Goal: Register for event/course

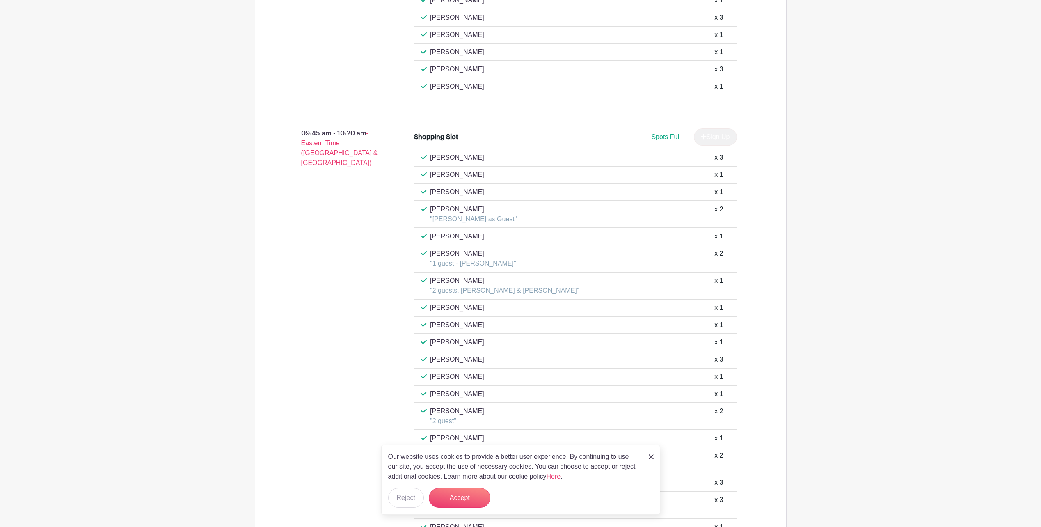
scroll to position [1190, 0]
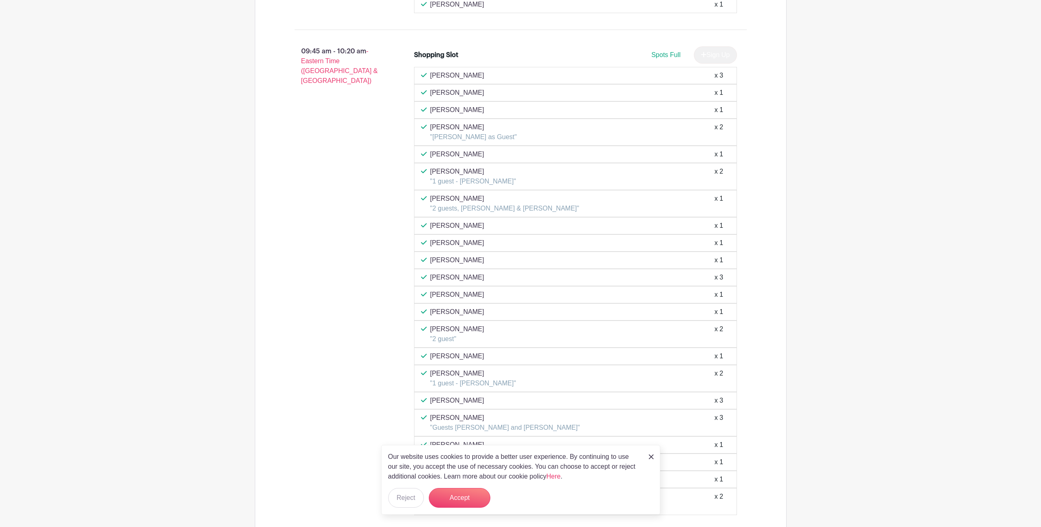
click at [651, 460] on link at bounding box center [651, 456] width 5 height 10
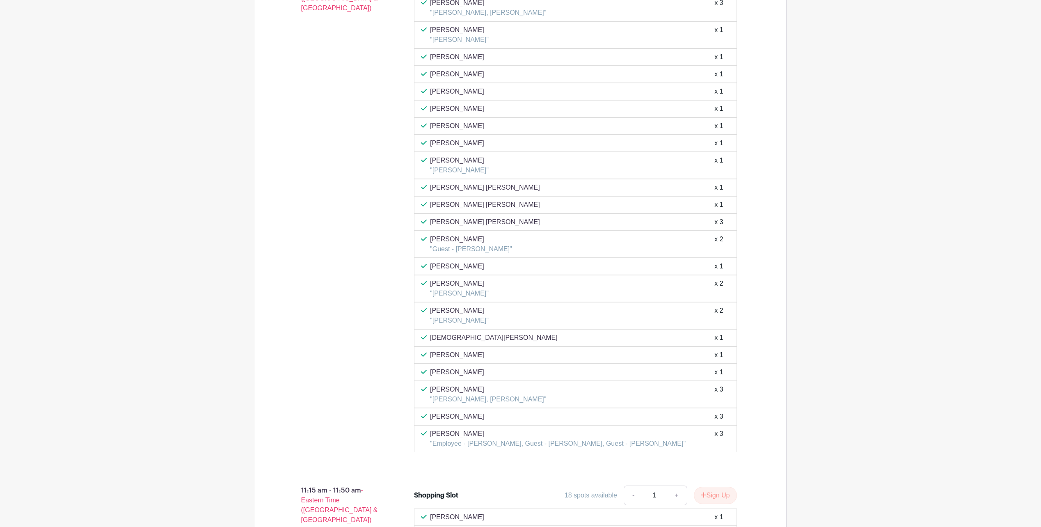
scroll to position [2052, 0]
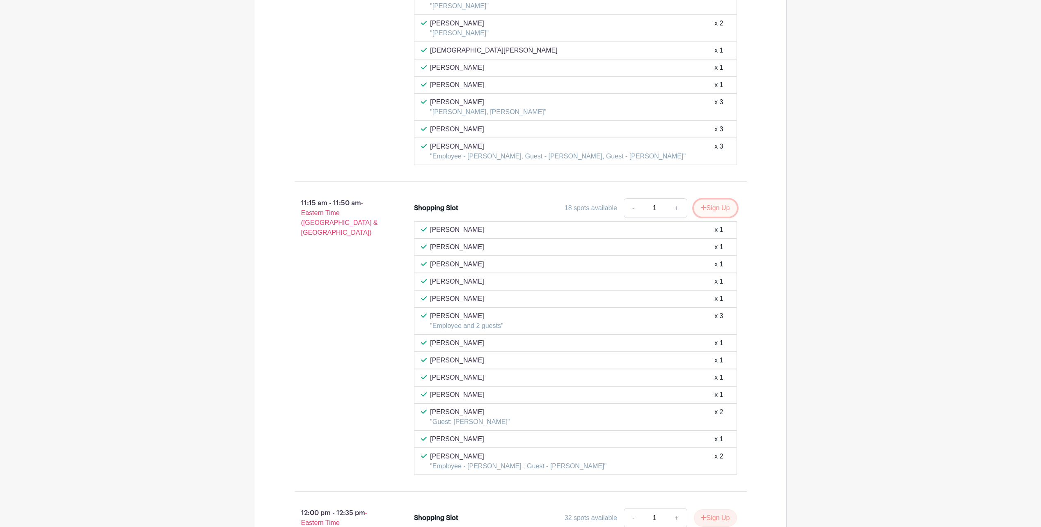
click at [723, 208] on button "Sign Up" at bounding box center [715, 207] width 43 height 17
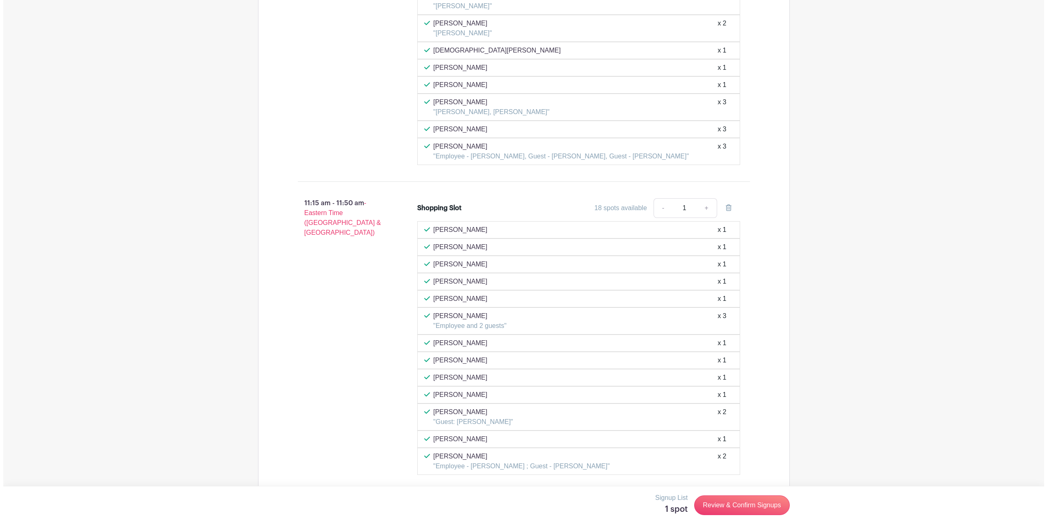
scroll to position [2134, 0]
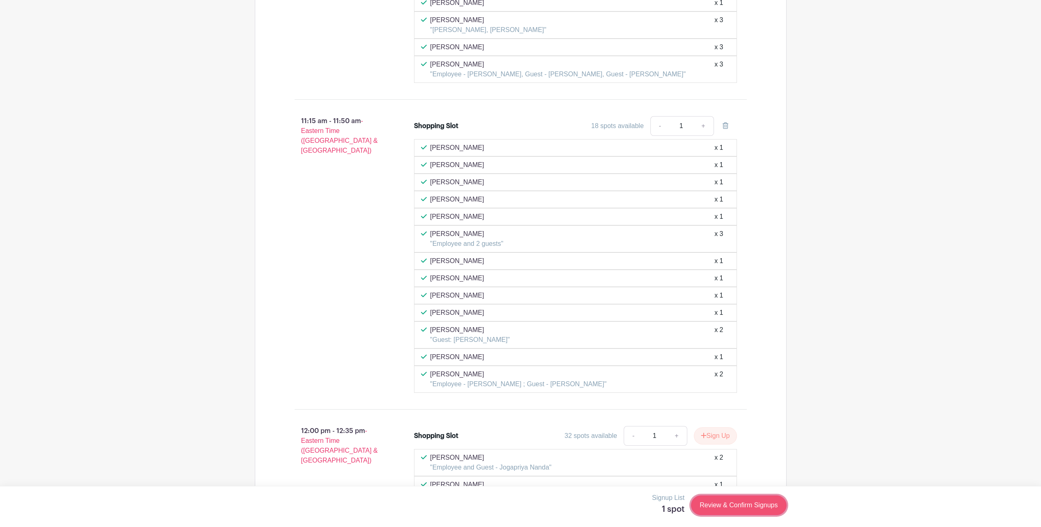
click at [714, 513] on link "Review & Confirm Signups" at bounding box center [738, 505] width 95 height 20
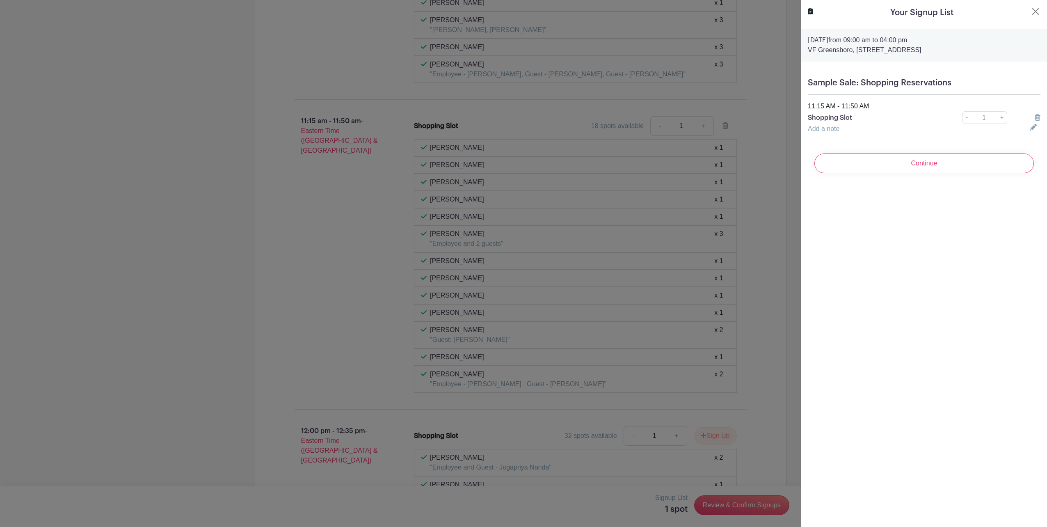
click at [840, 167] on input "Continue" at bounding box center [924, 163] width 220 height 20
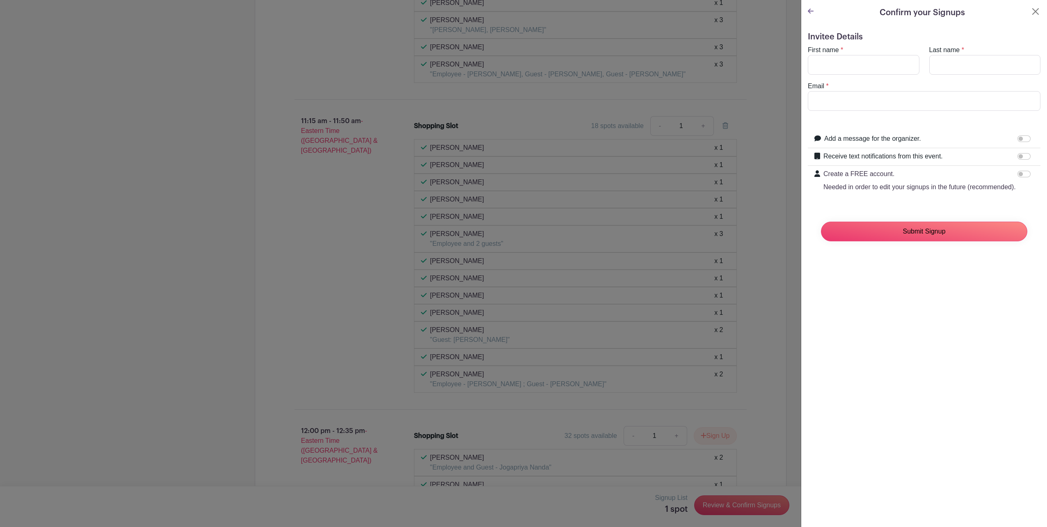
click at [850, 241] on input "Submit Signup" at bounding box center [924, 232] width 206 height 20
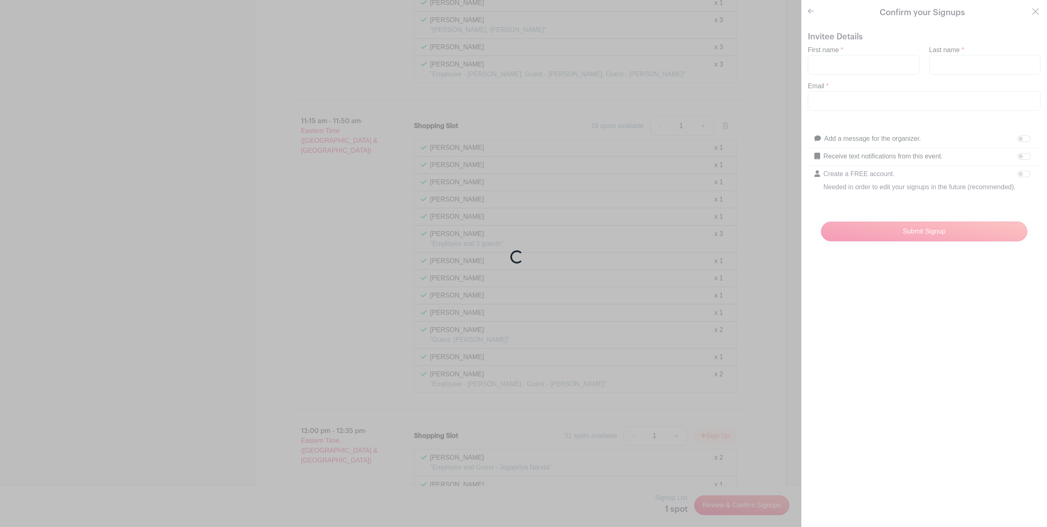
click at [822, 66] on div "Loading..." at bounding box center [523, 263] width 1047 height 527
click at [823, 65] on div "Loading..." at bounding box center [523, 263] width 1047 height 527
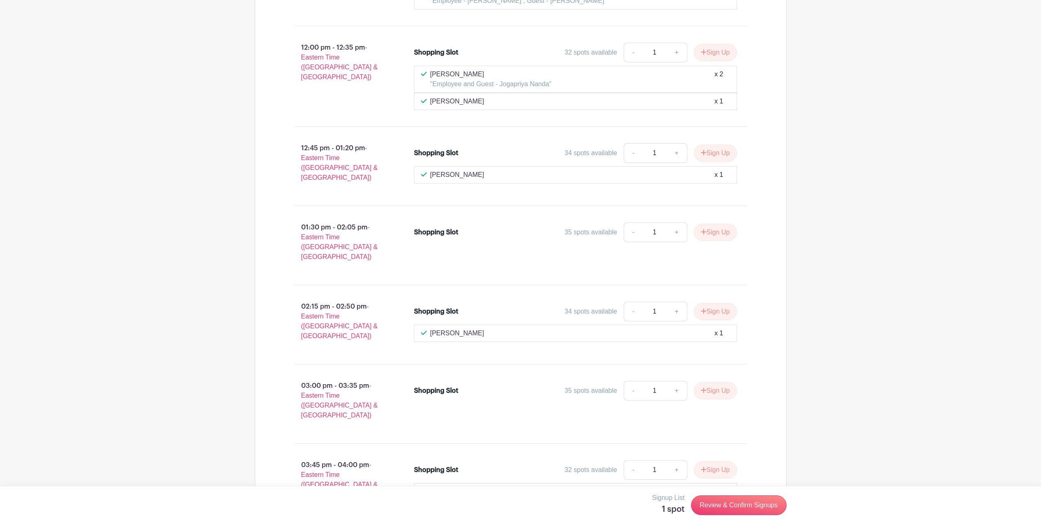
scroll to position [2380, 0]
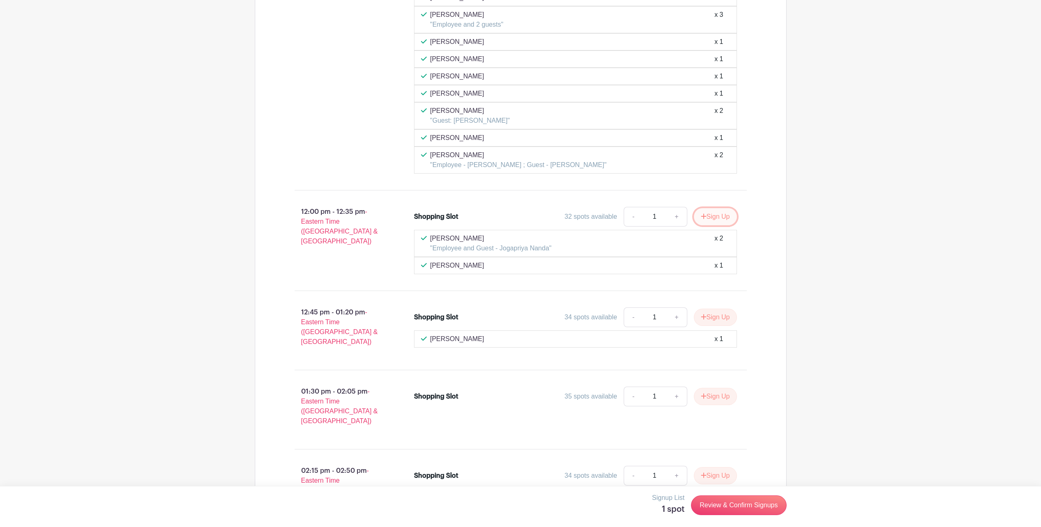
click at [716, 219] on button "Sign Up" at bounding box center [715, 216] width 43 height 17
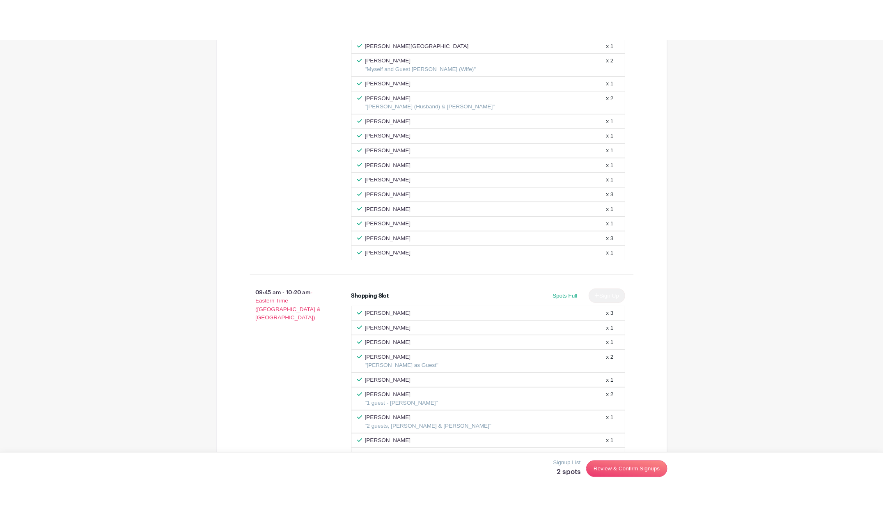
scroll to position [1067, 0]
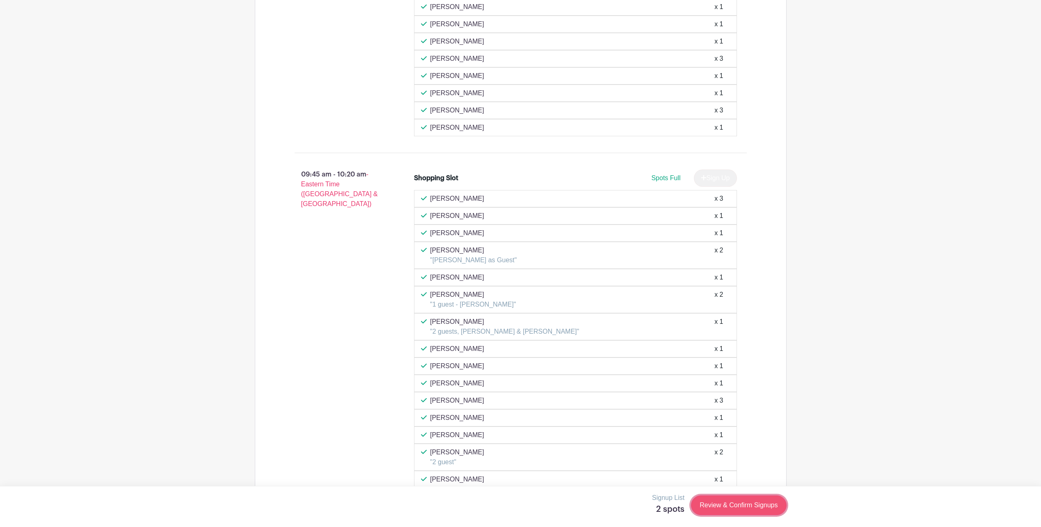
click at [717, 510] on link "Review & Confirm Signups" at bounding box center [738, 505] width 95 height 20
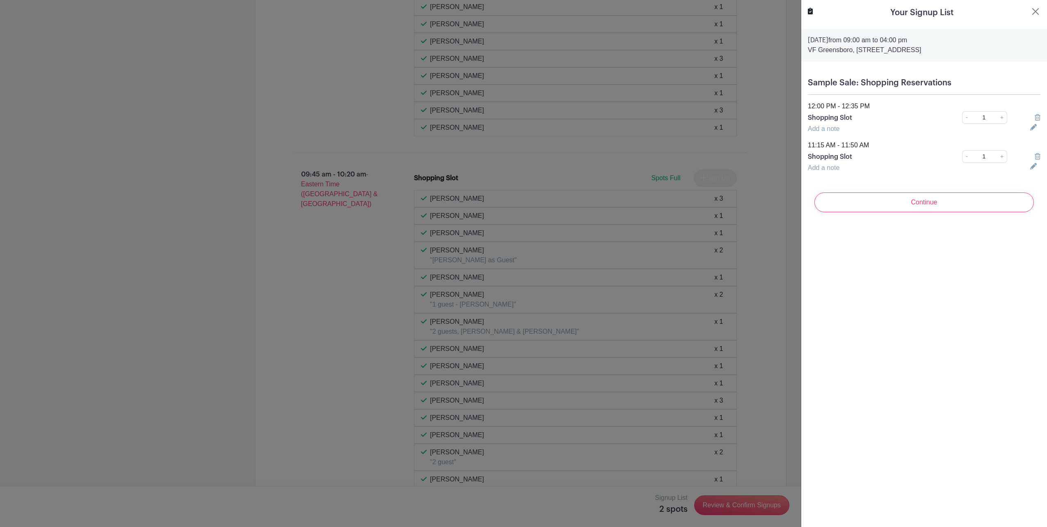
click at [1035, 119] on icon at bounding box center [1038, 117] width 6 height 7
click at [983, 162] on input "Continue" at bounding box center [924, 163] width 220 height 20
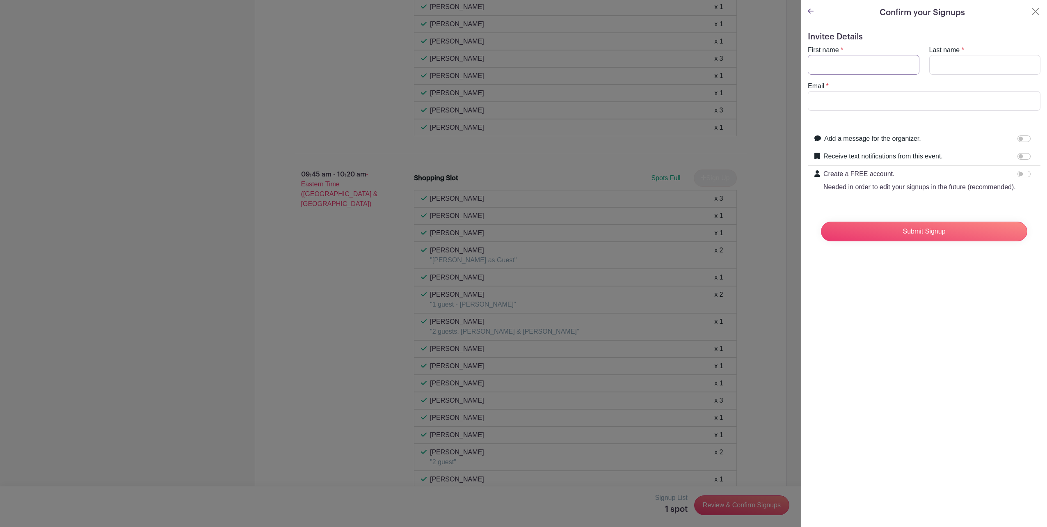
click at [869, 71] on input "First name" at bounding box center [864, 65] width 112 height 20
type input "Jonathan"
type input "Thomas"
click at [871, 94] on input "Email" at bounding box center [924, 101] width 233 height 20
type input "Jonathan_Thomas@vfc.com"
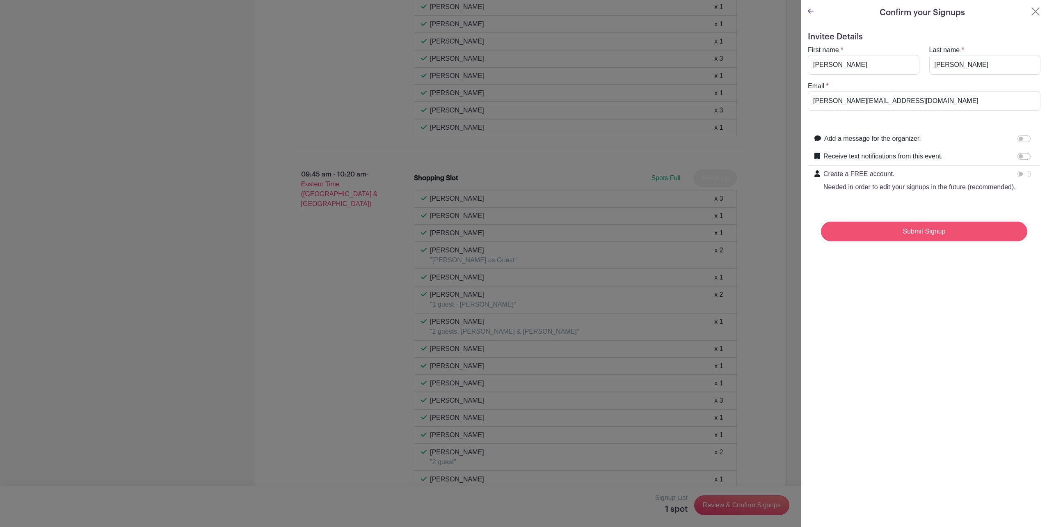
click at [837, 241] on input "Submit Signup" at bounding box center [924, 232] width 206 height 20
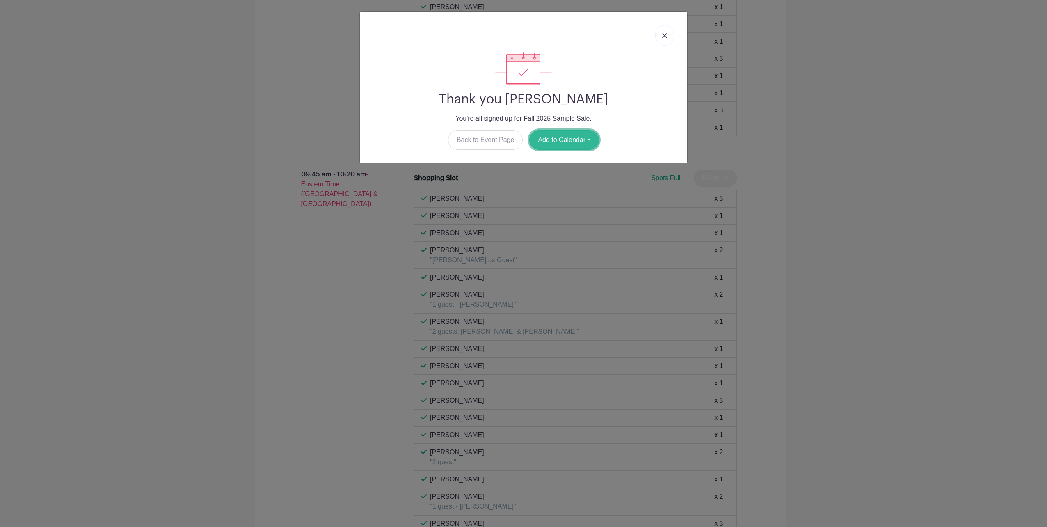
click at [547, 144] on button "Add to Calendar" at bounding box center [564, 140] width 70 height 20
click at [548, 176] on link "Outlook" at bounding box center [562, 173] width 65 height 13
click at [501, 143] on link "Back to Event Page" at bounding box center [485, 140] width 75 height 20
